Goal: Contribute content: Add original content to the website for others to see

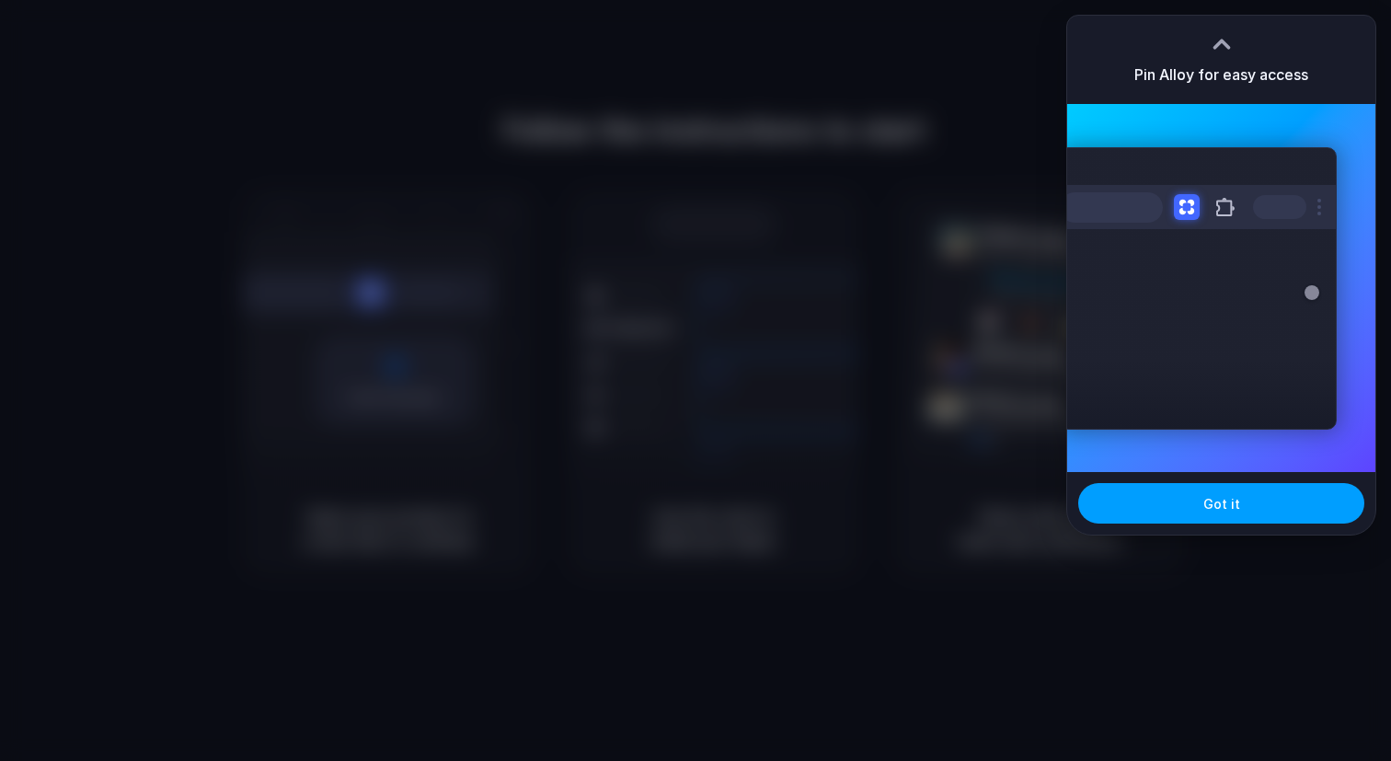
click at [1255, 497] on button "Got it" at bounding box center [1221, 503] width 286 height 40
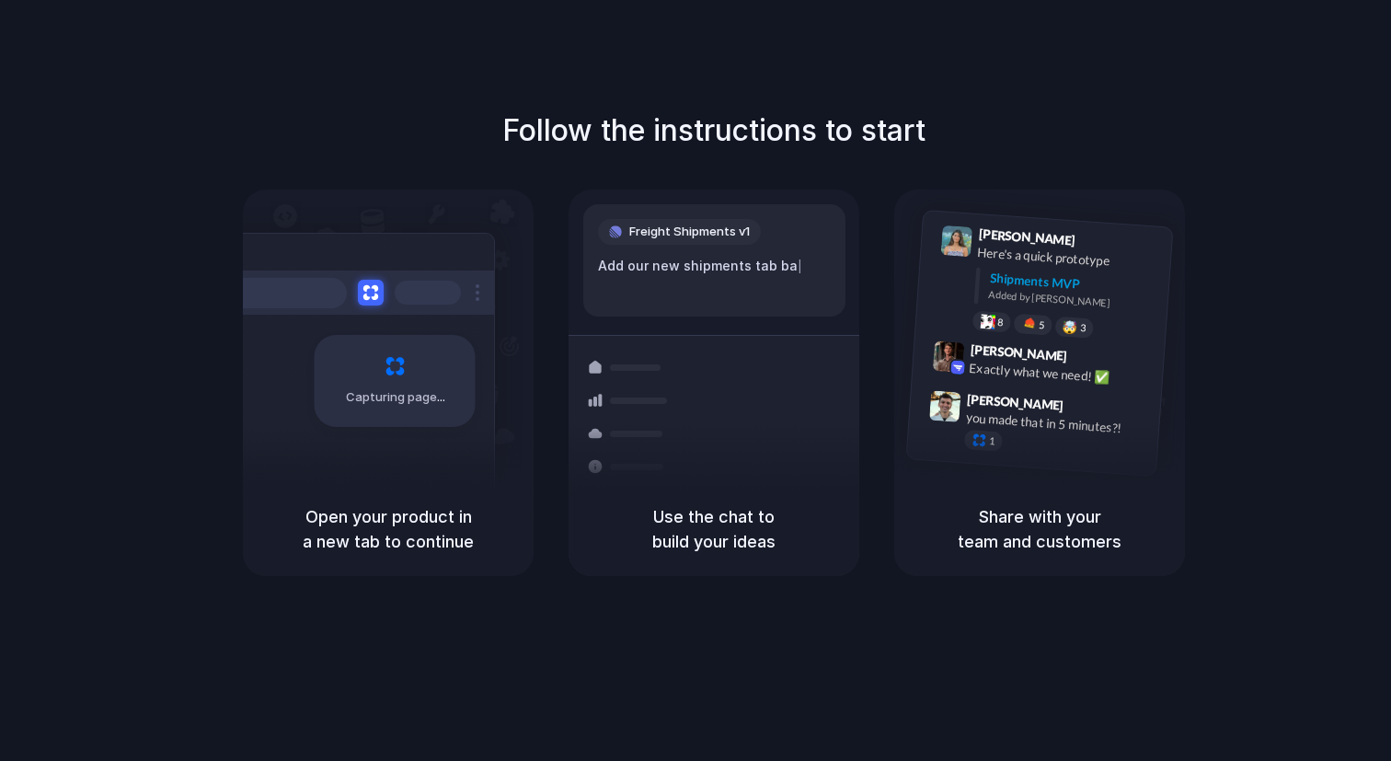
click at [1264, 137] on div "Follow the instructions to start Capturing page Open your product in a new tab …" at bounding box center [713, 342] width 1391 height 467
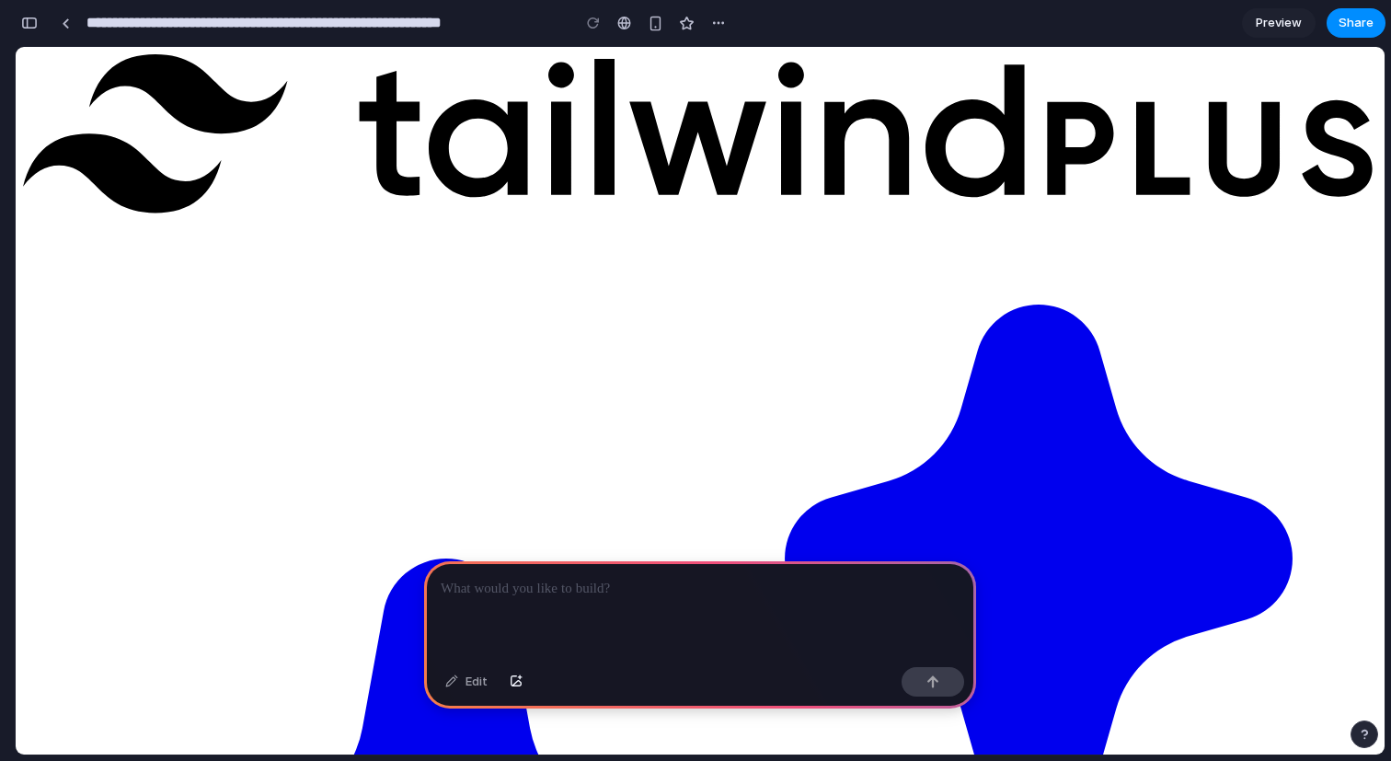
click at [511, 591] on p at bounding box center [700, 589] width 519 height 22
